Goal: Task Accomplishment & Management: Manage account settings

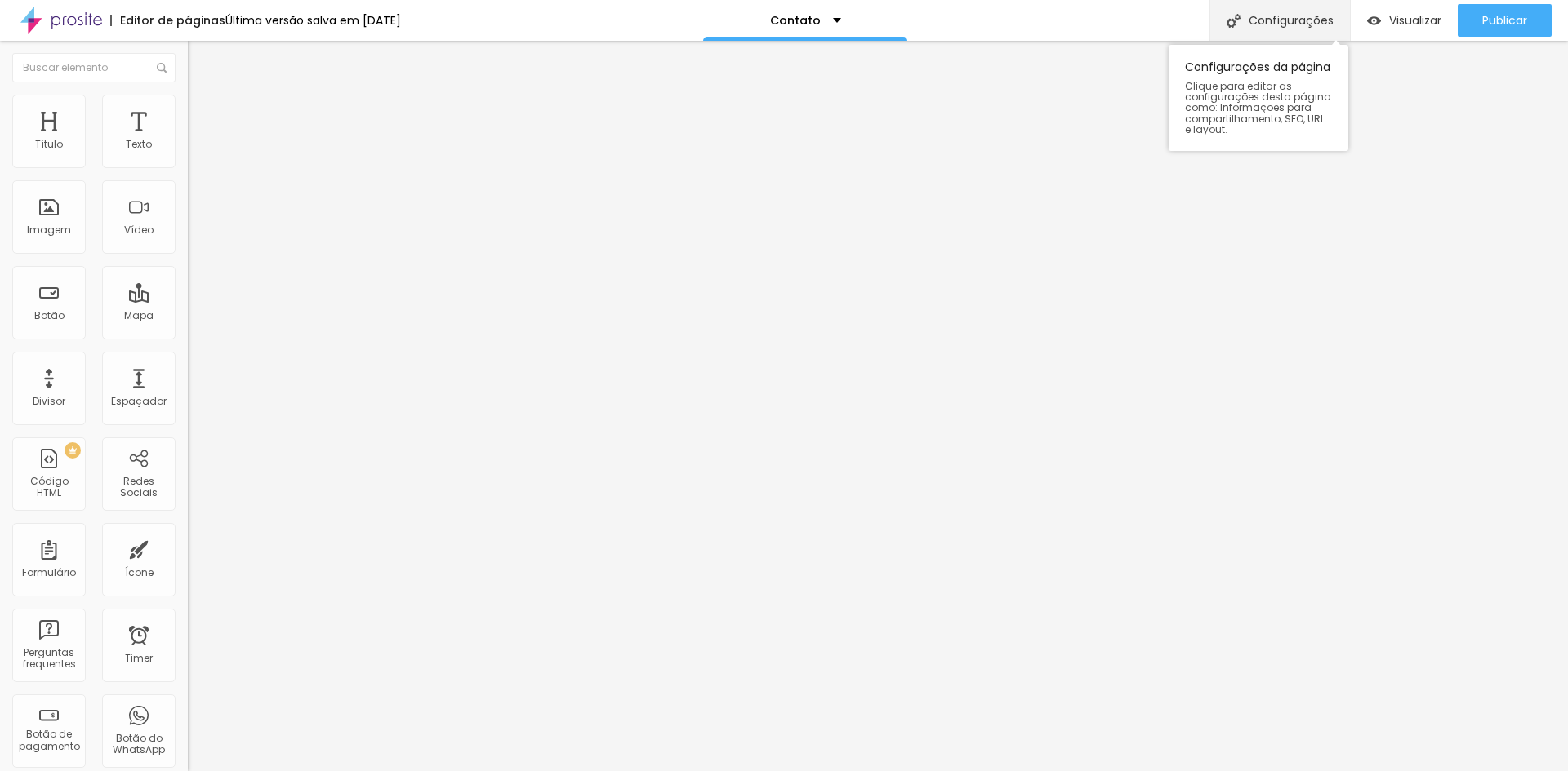
click at [1308, 22] on div "Configurações" at bounding box center [1279, 21] width 141 height 41
